Goal: Transaction & Acquisition: Purchase product/service

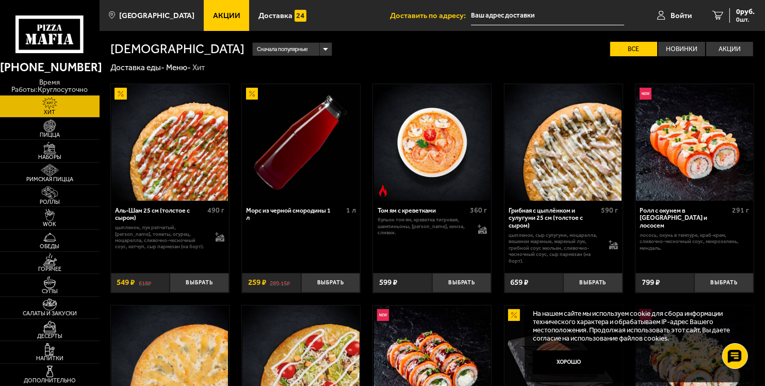
click at [210, 10] on link "Акции" at bounding box center [227, 15] width 46 height 31
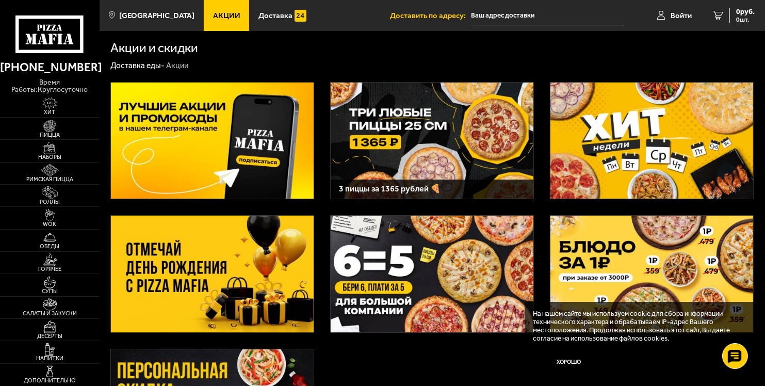
click at [221, 14] on span "Акции" at bounding box center [226, 16] width 27 height 8
click at [240, 132] on img at bounding box center [212, 141] width 203 height 117
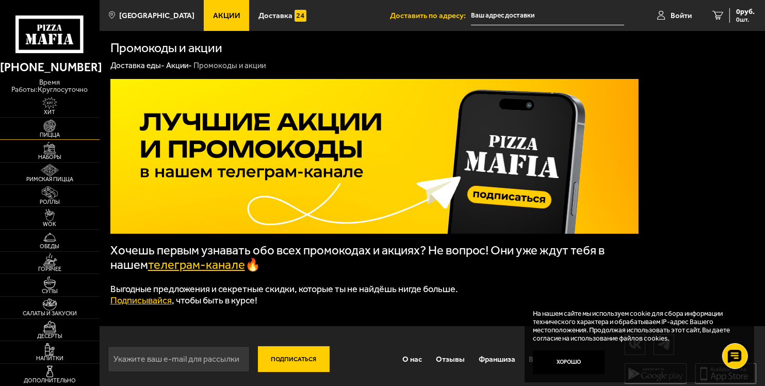
click at [56, 122] on img at bounding box center [50, 126] width 30 height 12
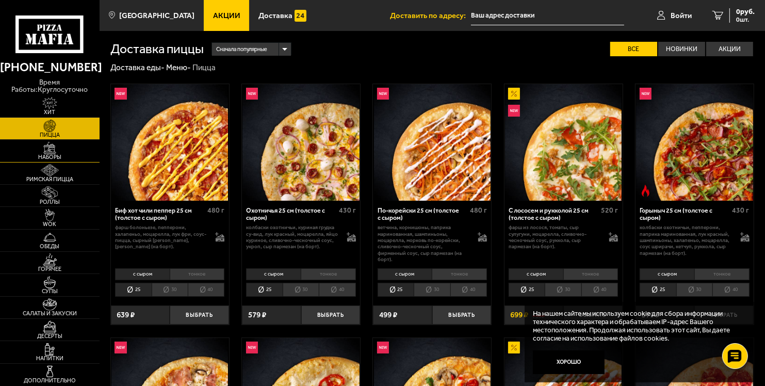
click at [60, 155] on span "Наборы" at bounding box center [50, 157] width 100 height 6
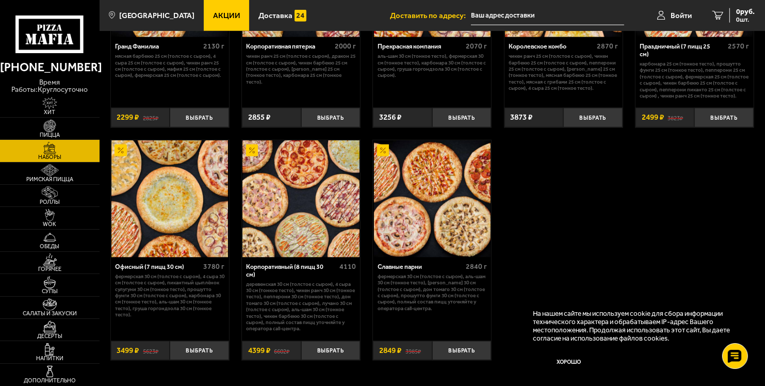
scroll to position [1187, 0]
